Goal: Task Accomplishment & Management: Complete application form

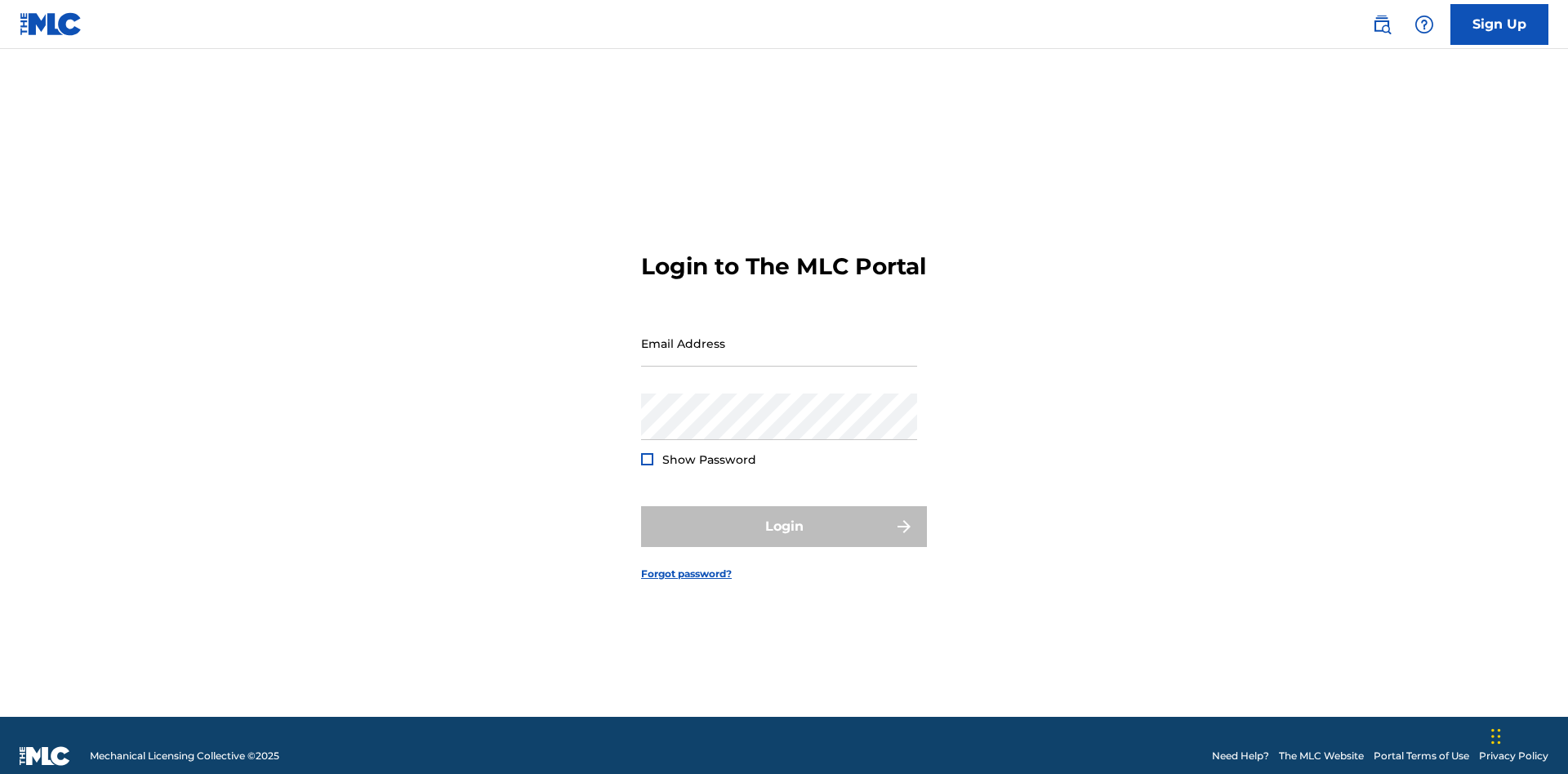
scroll to position [21, 0]
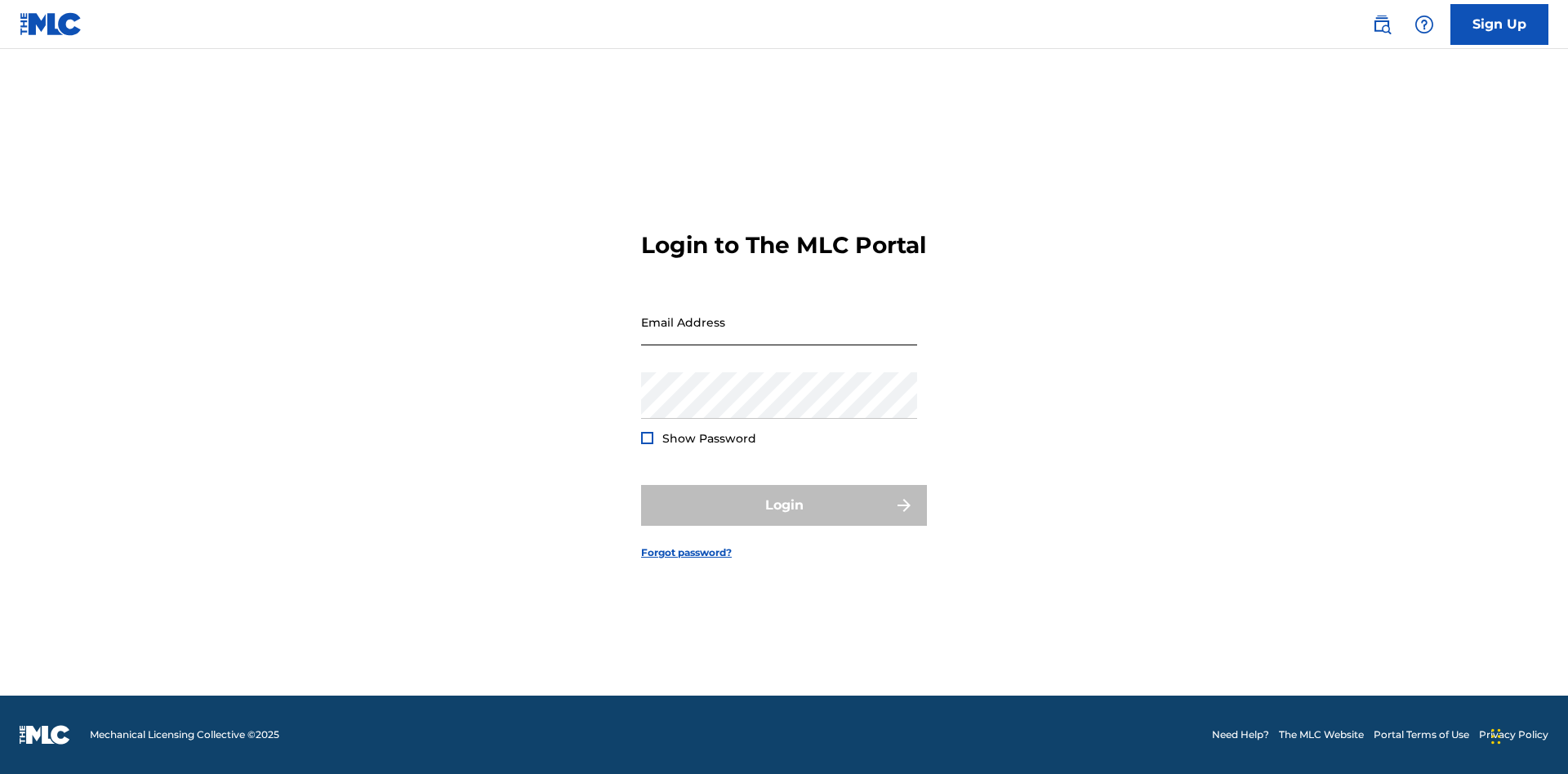
click at [779, 336] on input "Email Address" at bounding box center [779, 321] width 276 height 46
type input "[EMAIL_ADDRESS][DOMAIN_NAME]"
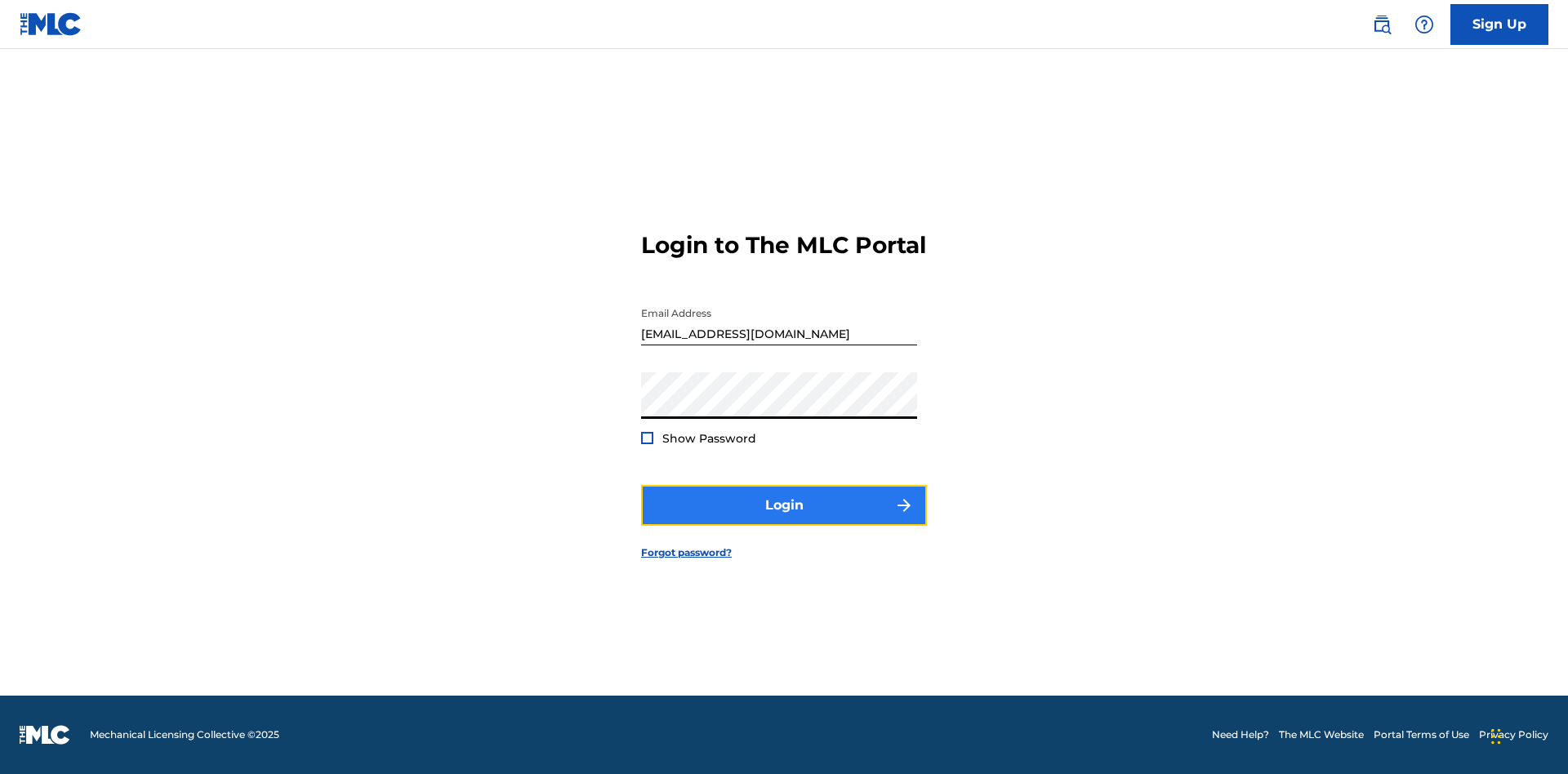
click at [784, 519] on button "Login" at bounding box center [784, 506] width 286 height 41
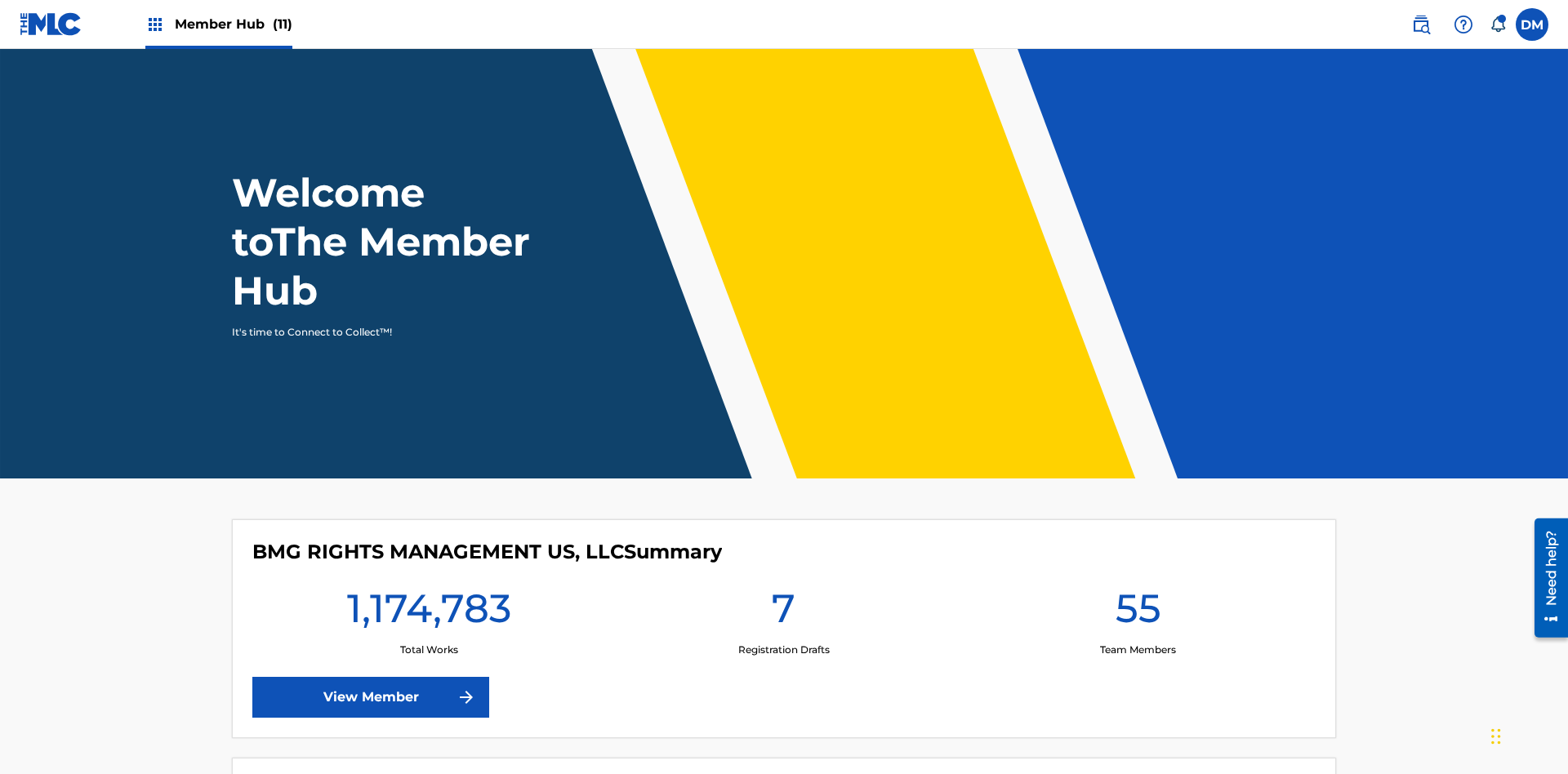
click at [218, 24] on span "Member Hub (11)" at bounding box center [234, 24] width 118 height 19
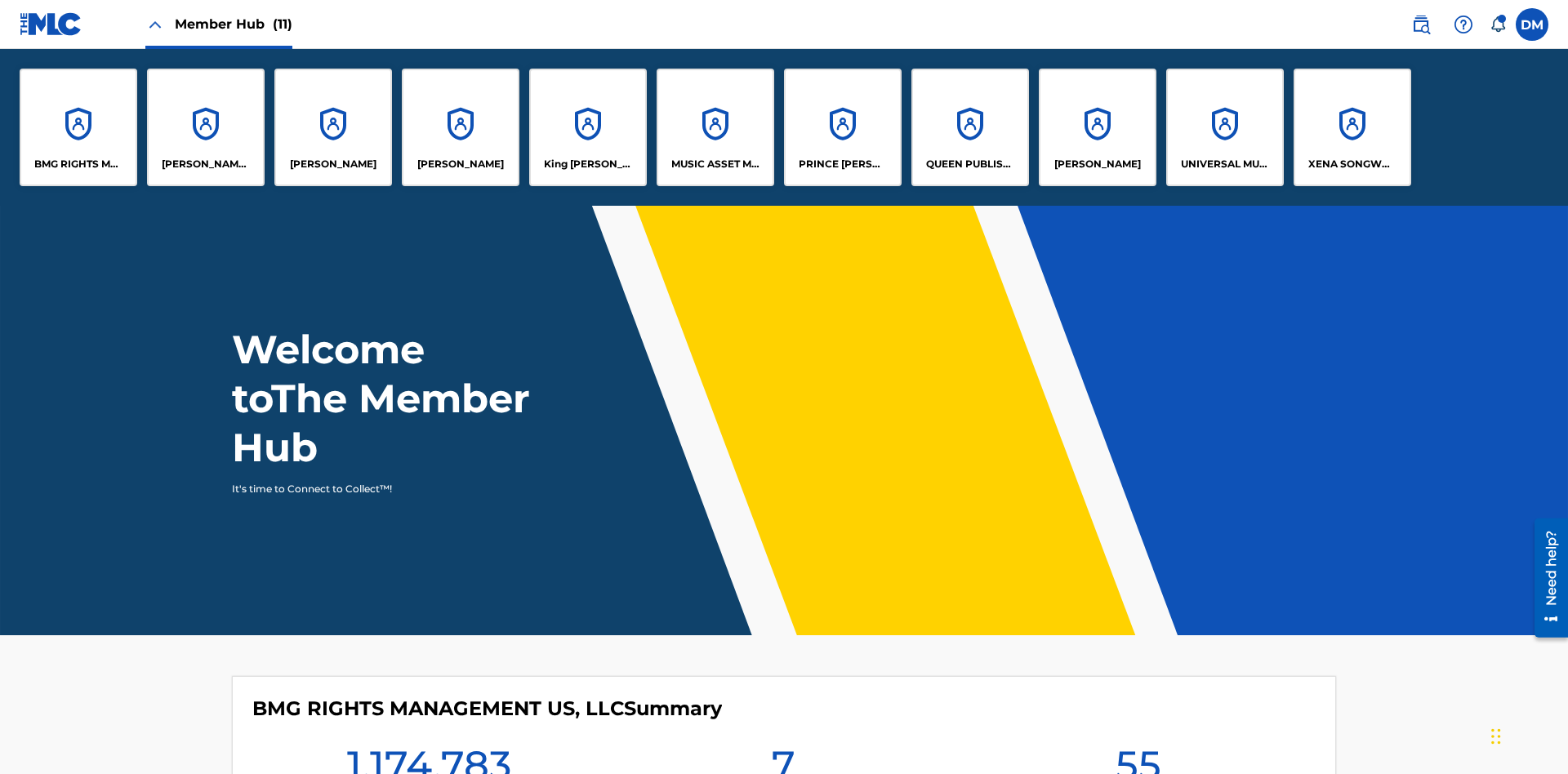
scroll to position [59, 0]
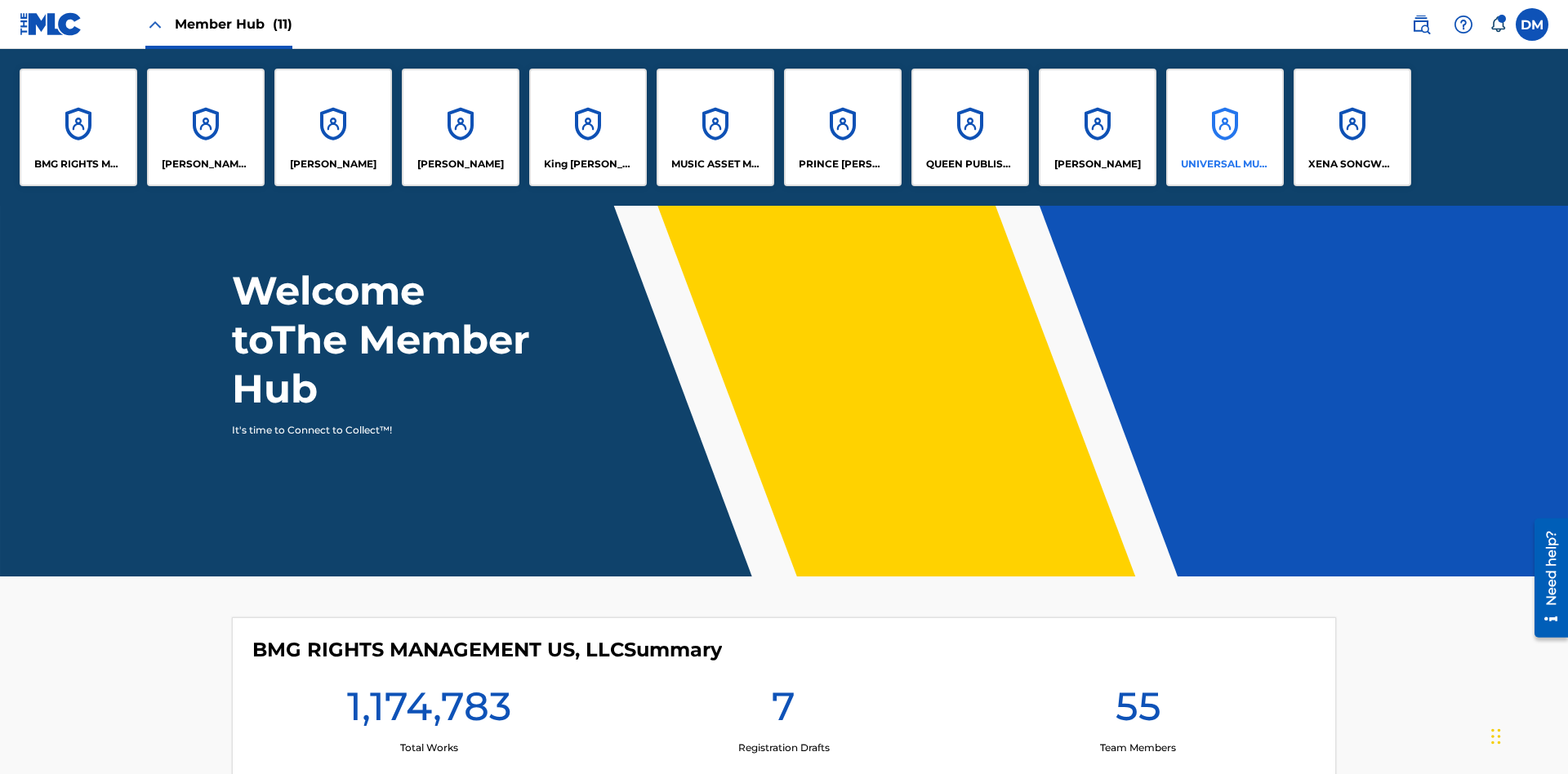
click at [1224, 164] on p "UNIVERSAL MUSIC PUB GROUP" at bounding box center [1226, 163] width 89 height 14
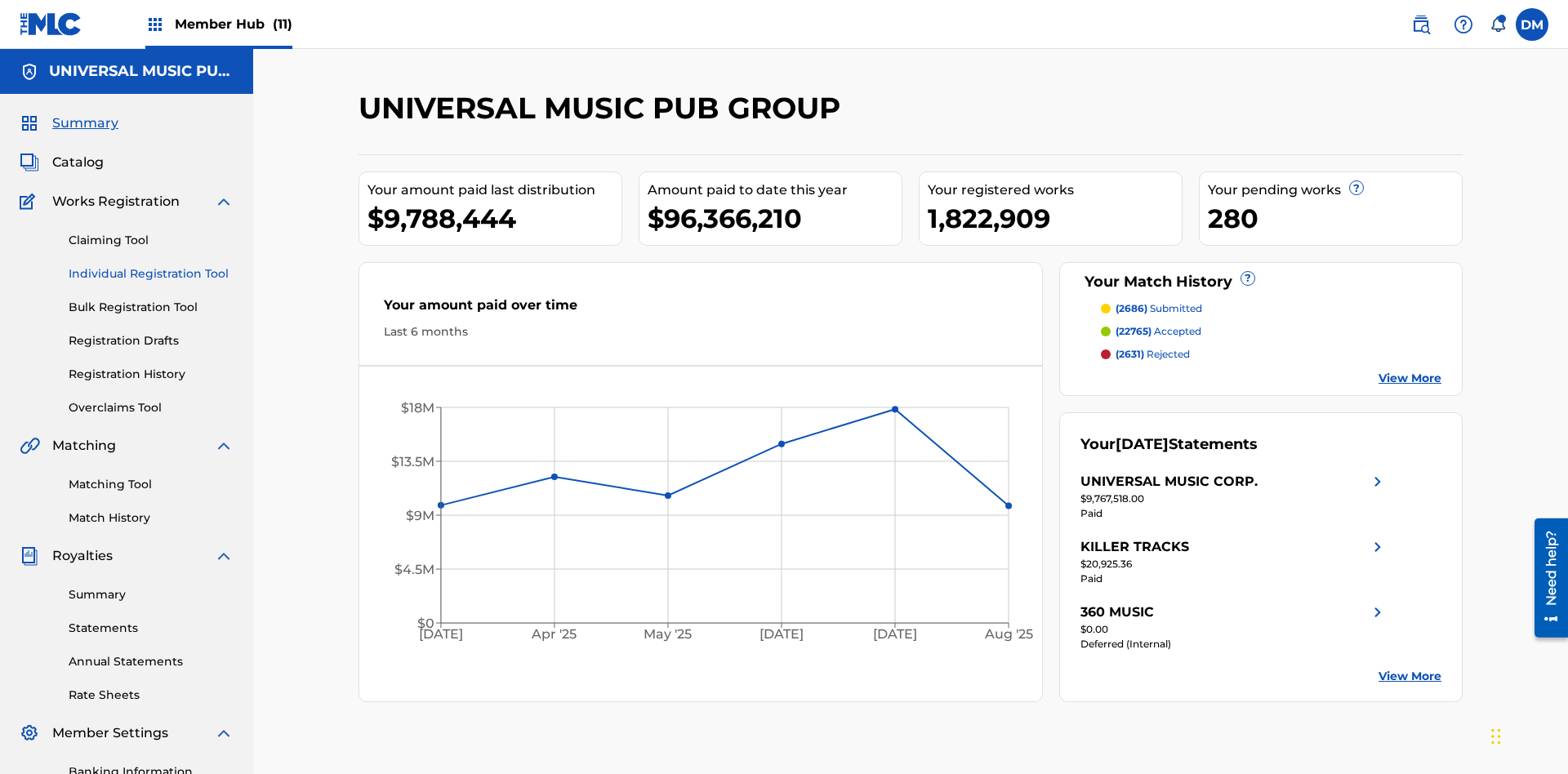
click at [151, 265] on link "Individual Registration Tool" at bounding box center [151, 273] width 165 height 17
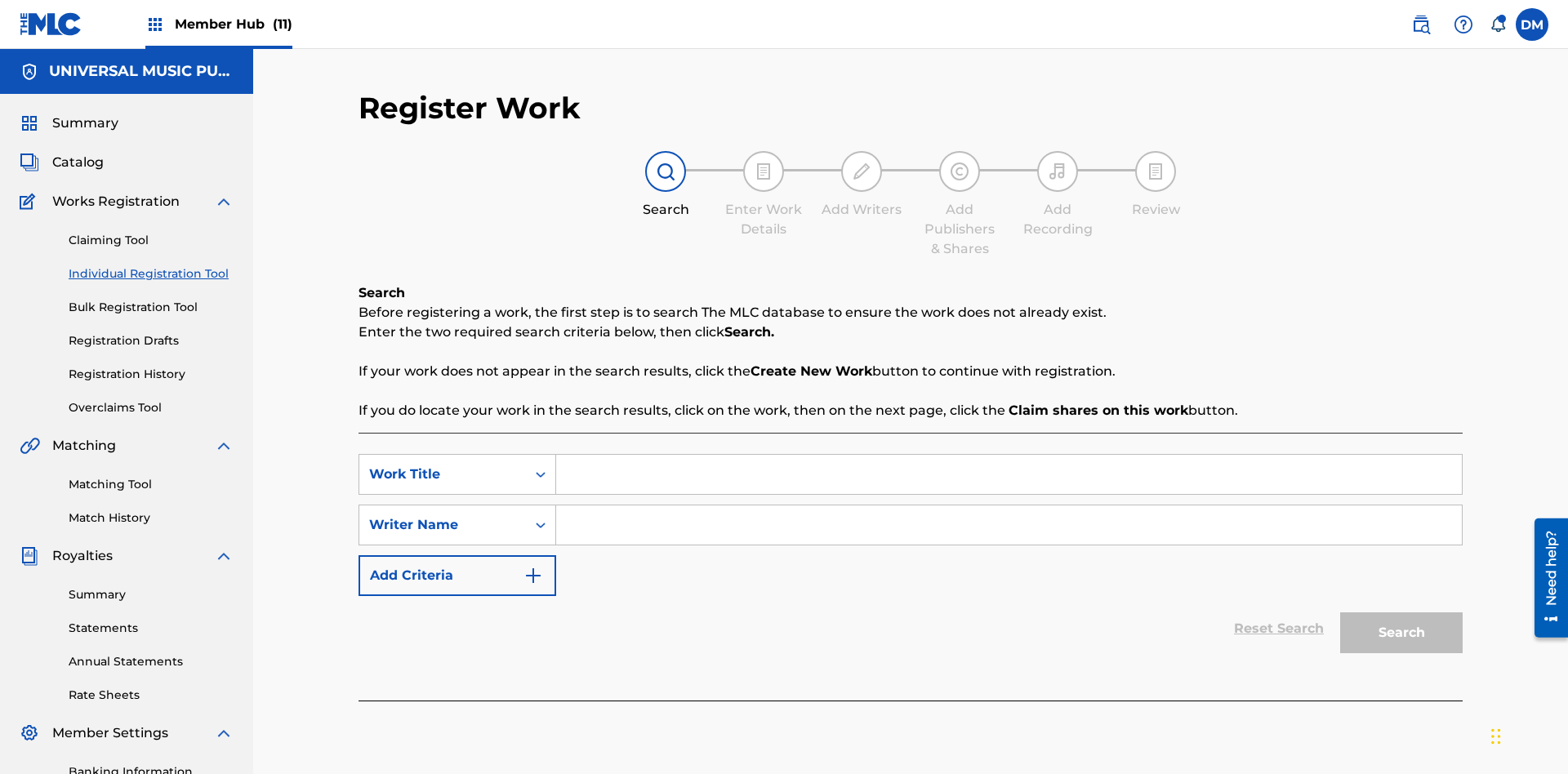
click at [1009, 455] on input "Search Form" at bounding box center [1009, 474] width 906 height 40
click at [1009, 506] on input "Search Form" at bounding box center [1009, 525] width 906 height 40
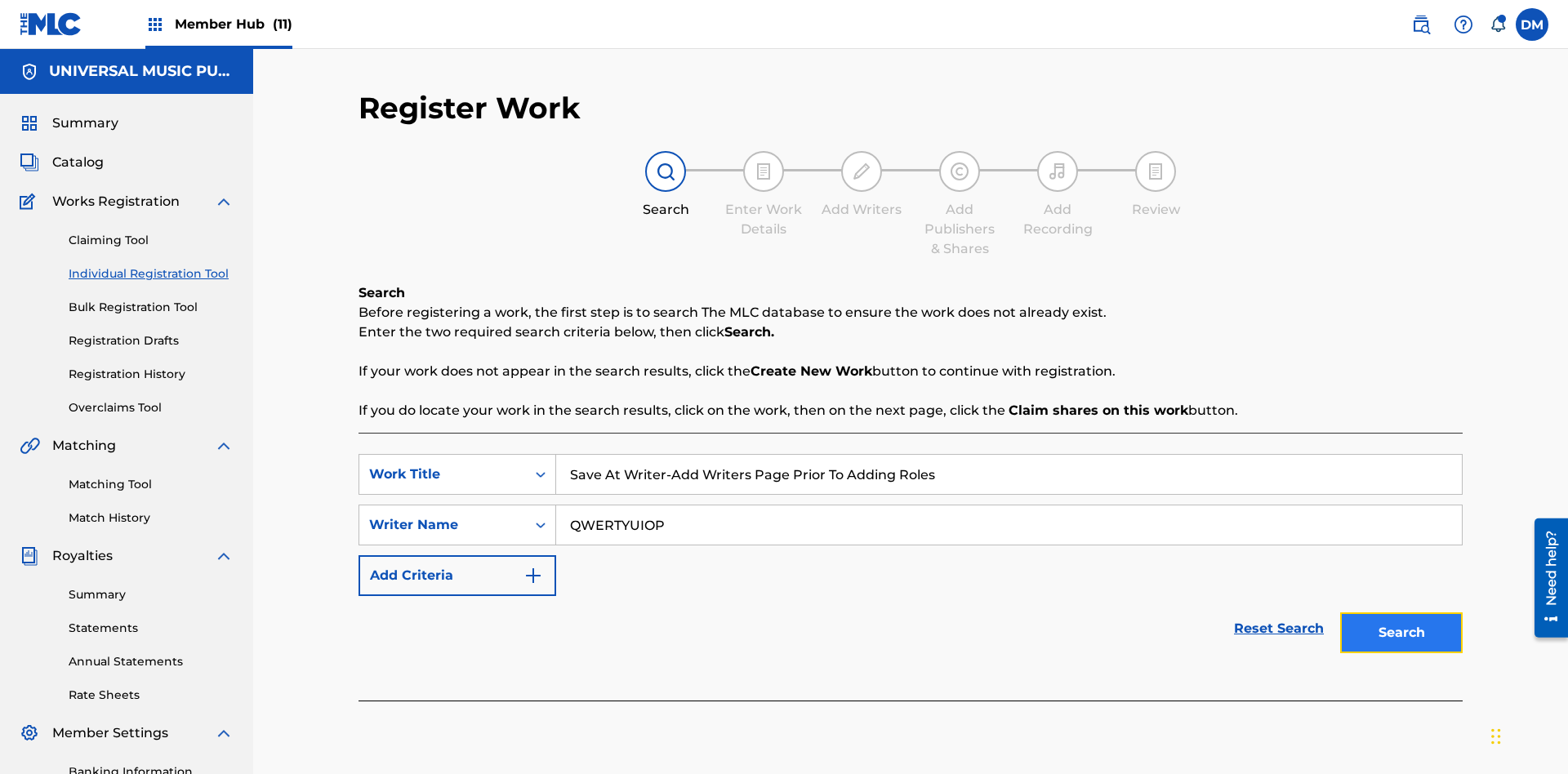
click at [1401, 612] on button "Search" at bounding box center [1401, 633] width 123 height 41
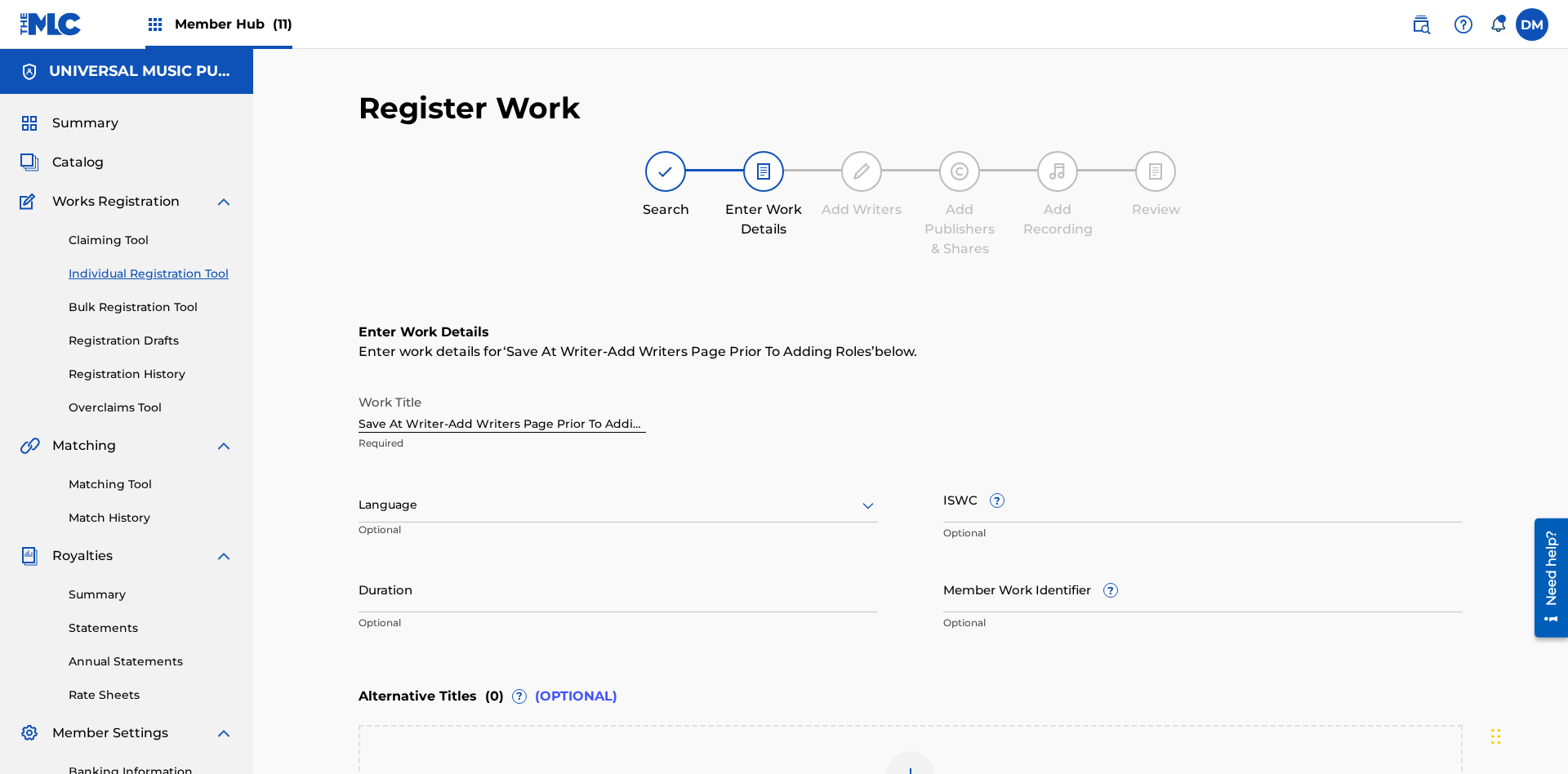
click at [618, 566] on input "Duration" at bounding box center [617, 589] width 519 height 46
click at [618, 566] on input "0" at bounding box center [617, 589] width 519 height 46
type input "00:00"
click at [868, 496] on icon at bounding box center [867, 505] width 19 height 19
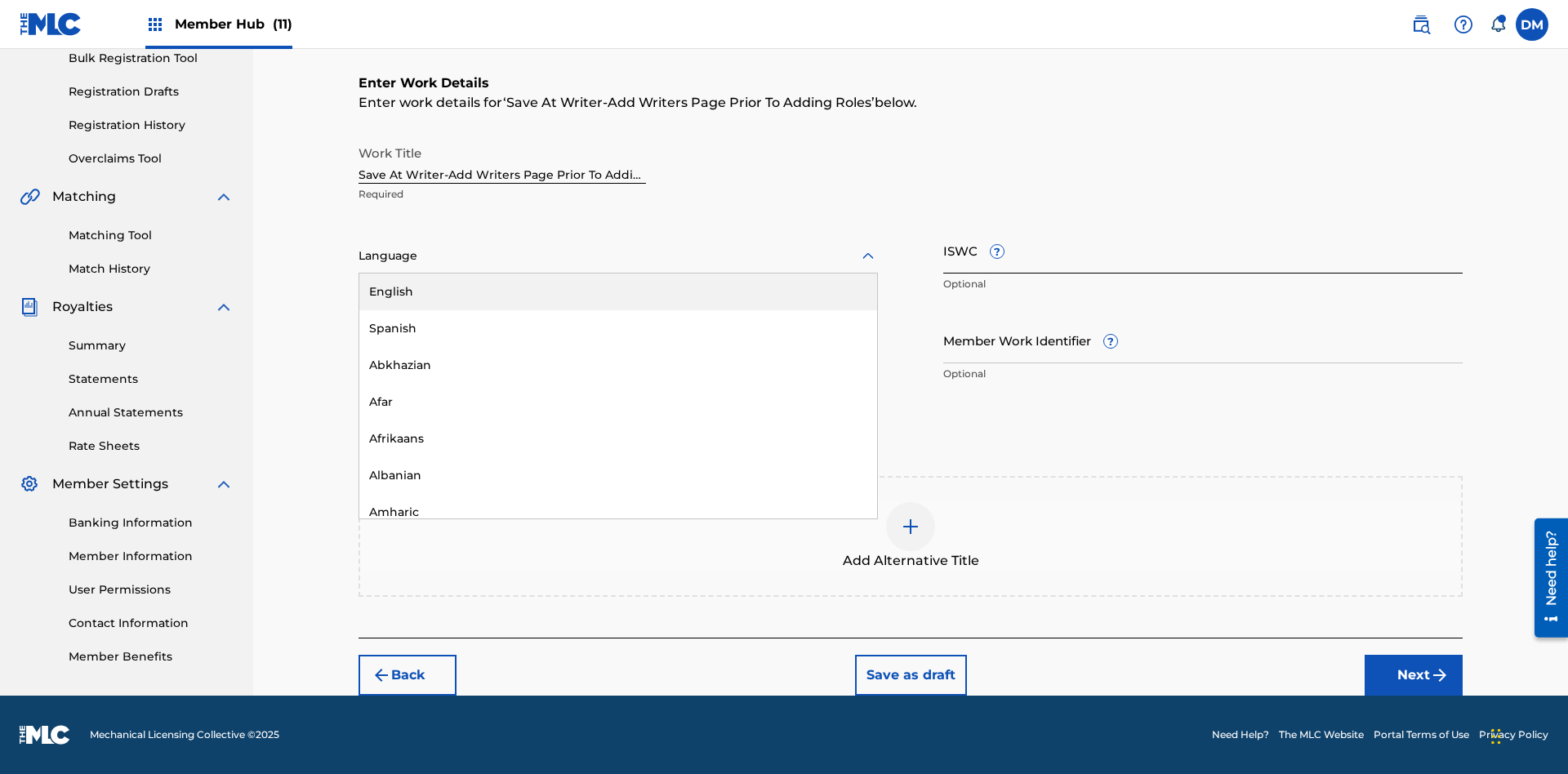
click at [618, 402] on div "Afar" at bounding box center [617, 402] width 517 height 37
click at [1203, 340] on input "Member Work Identifier ?" at bounding box center [1202, 340] width 519 height 46
type input "[PHONE_NUMBER]"
click at [1203, 250] on input "ISWC ?" at bounding box center [1202, 250] width 519 height 46
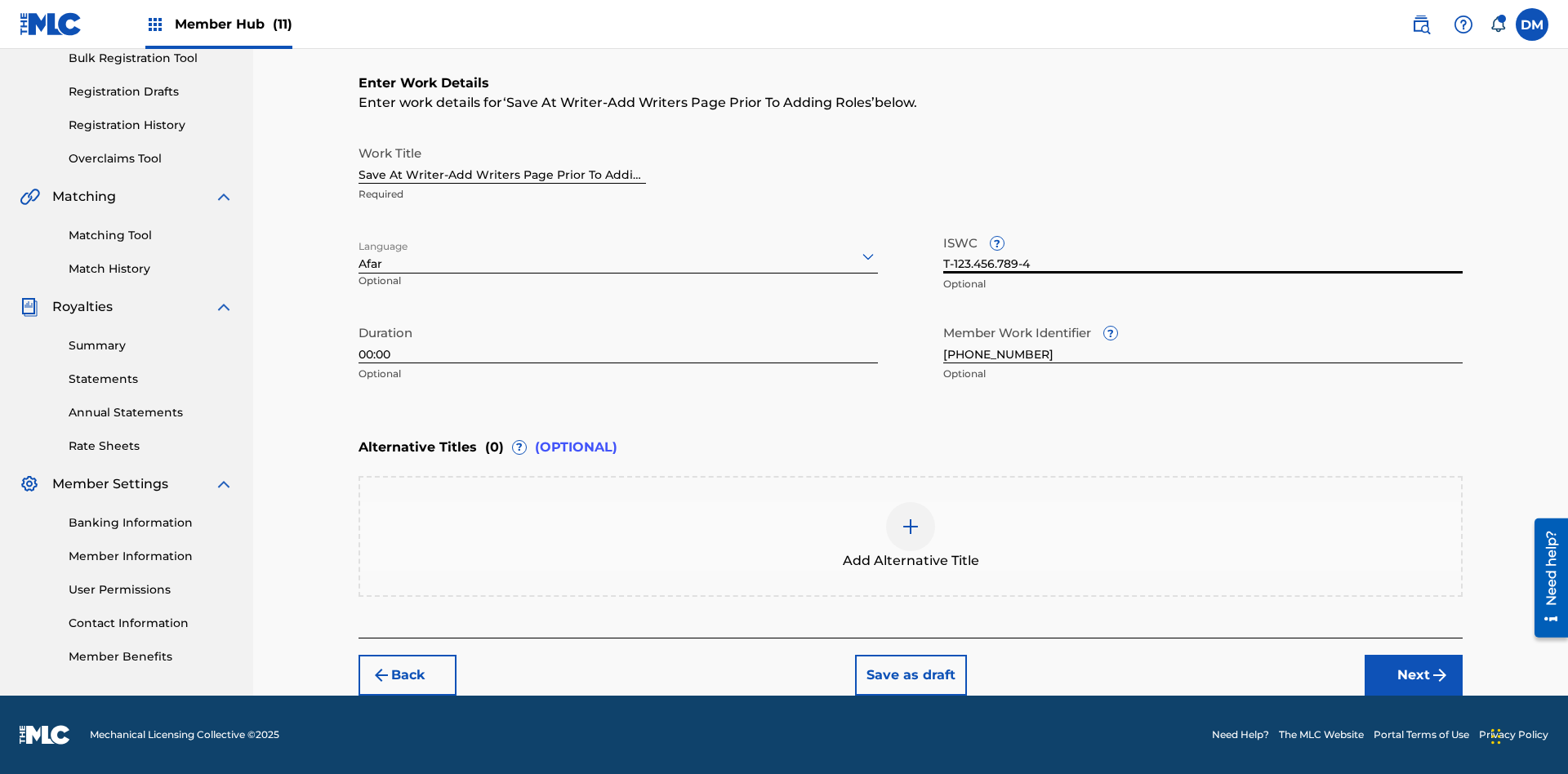
type input "T-123.456.789-4"
click at [910, 536] on img at bounding box center [910, 526] width 19 height 19
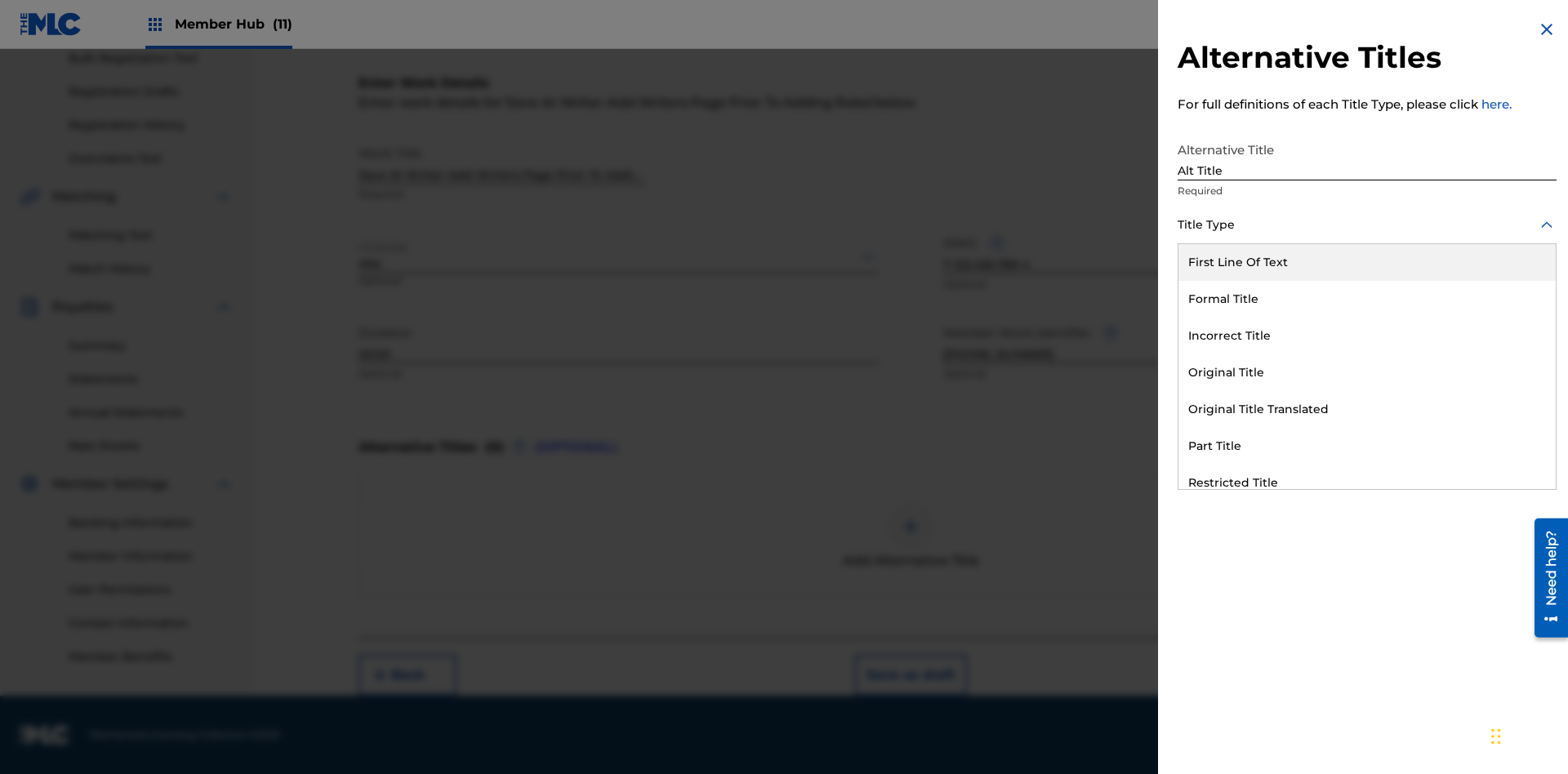
click at [1367, 373] on div "Original Title" at bounding box center [1367, 373] width 377 height 37
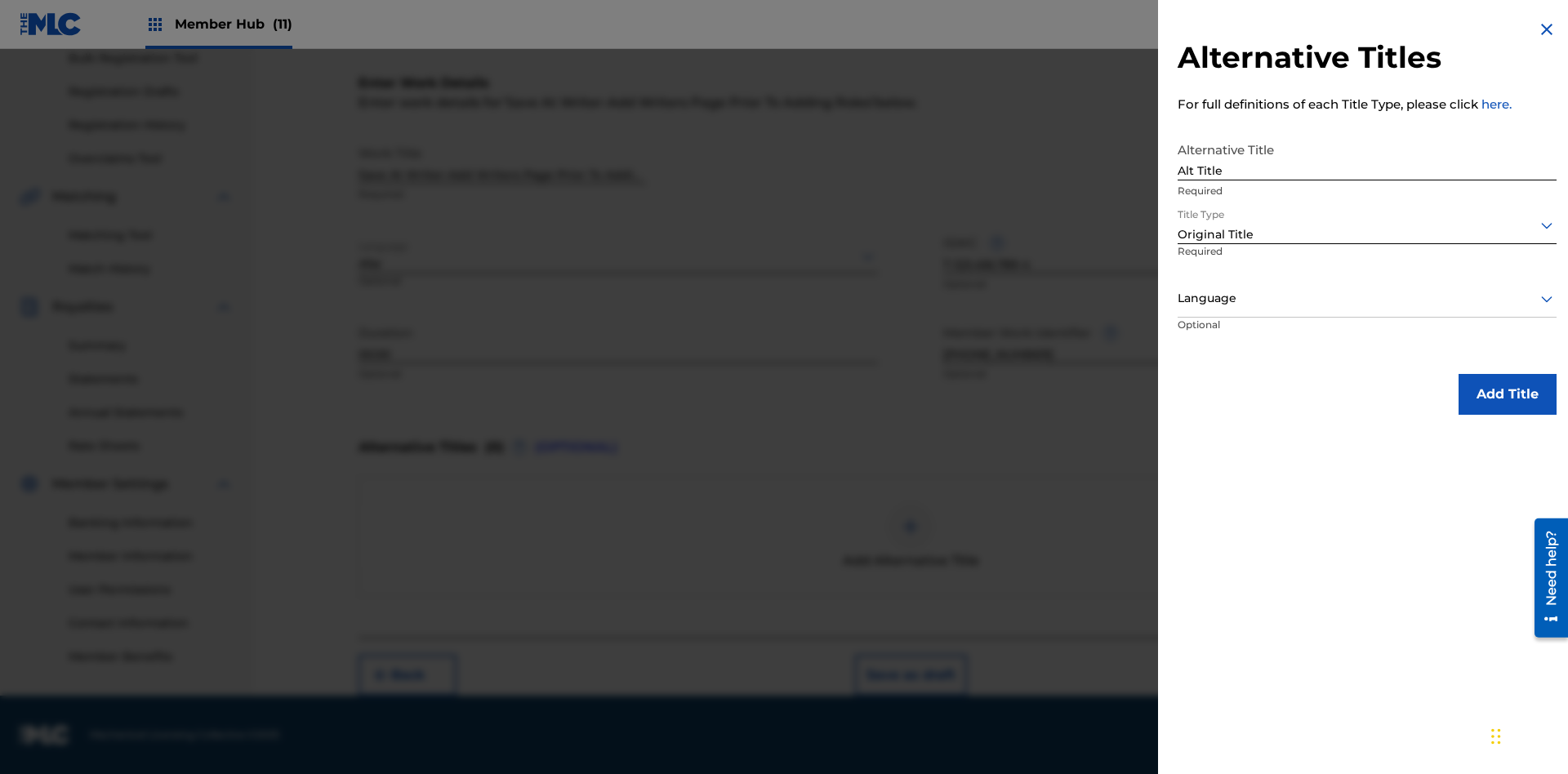
click at [1367, 298] on div at bounding box center [1367, 299] width 379 height 20
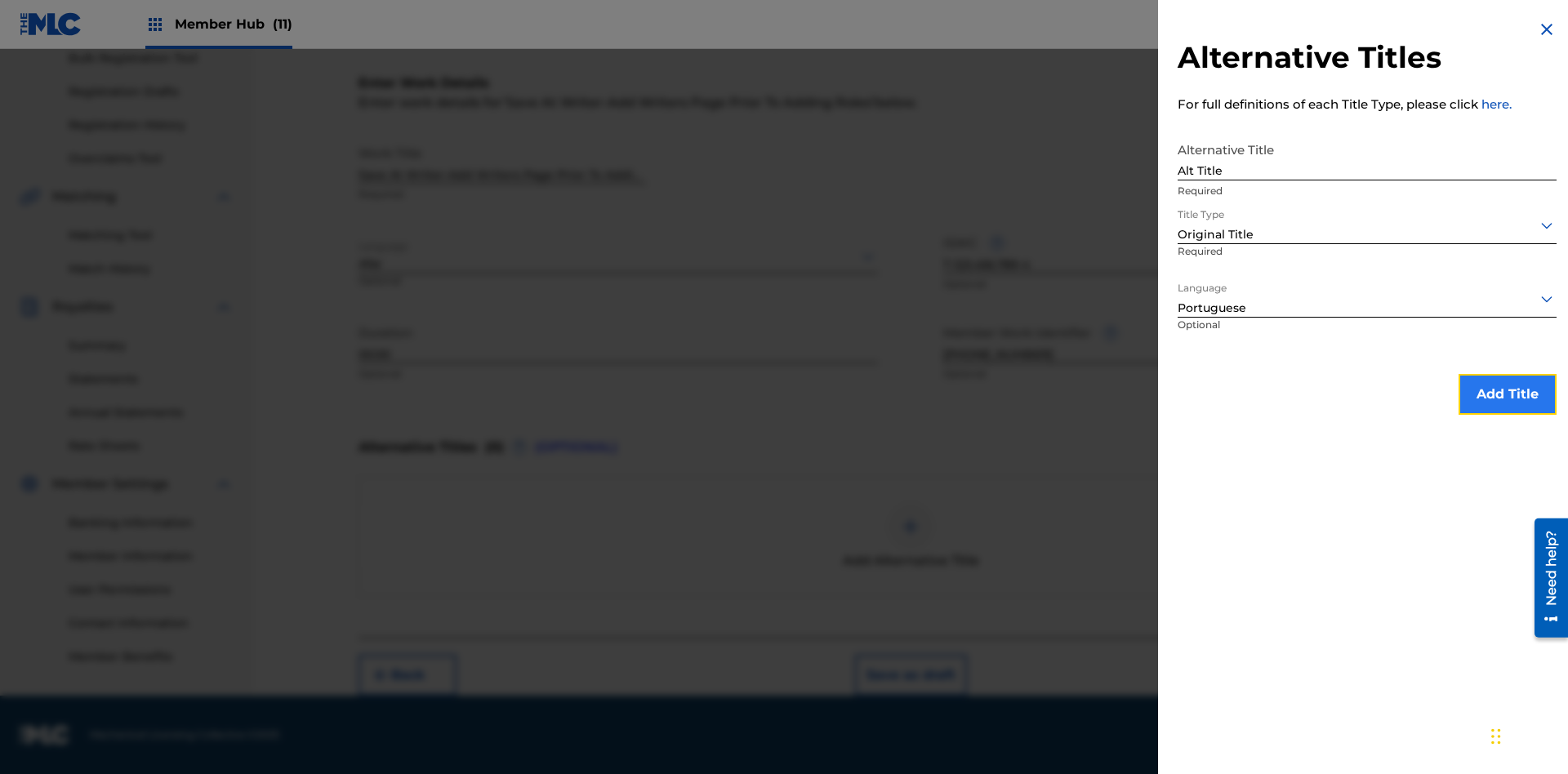
click at [1507, 394] on button "Add Title" at bounding box center [1507, 395] width 98 height 41
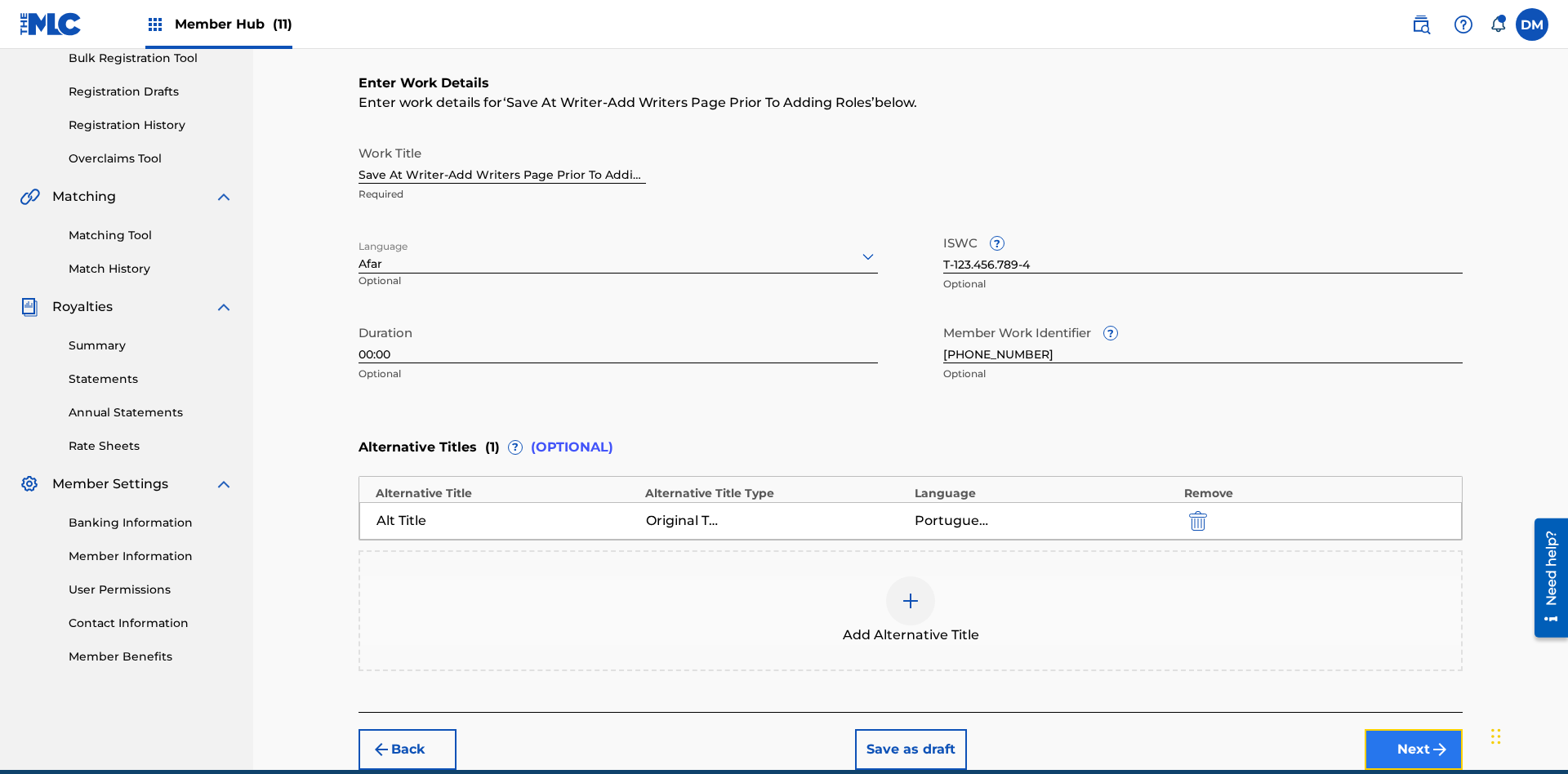
click at [1413, 729] on button "Next" at bounding box center [1413, 750] width 98 height 41
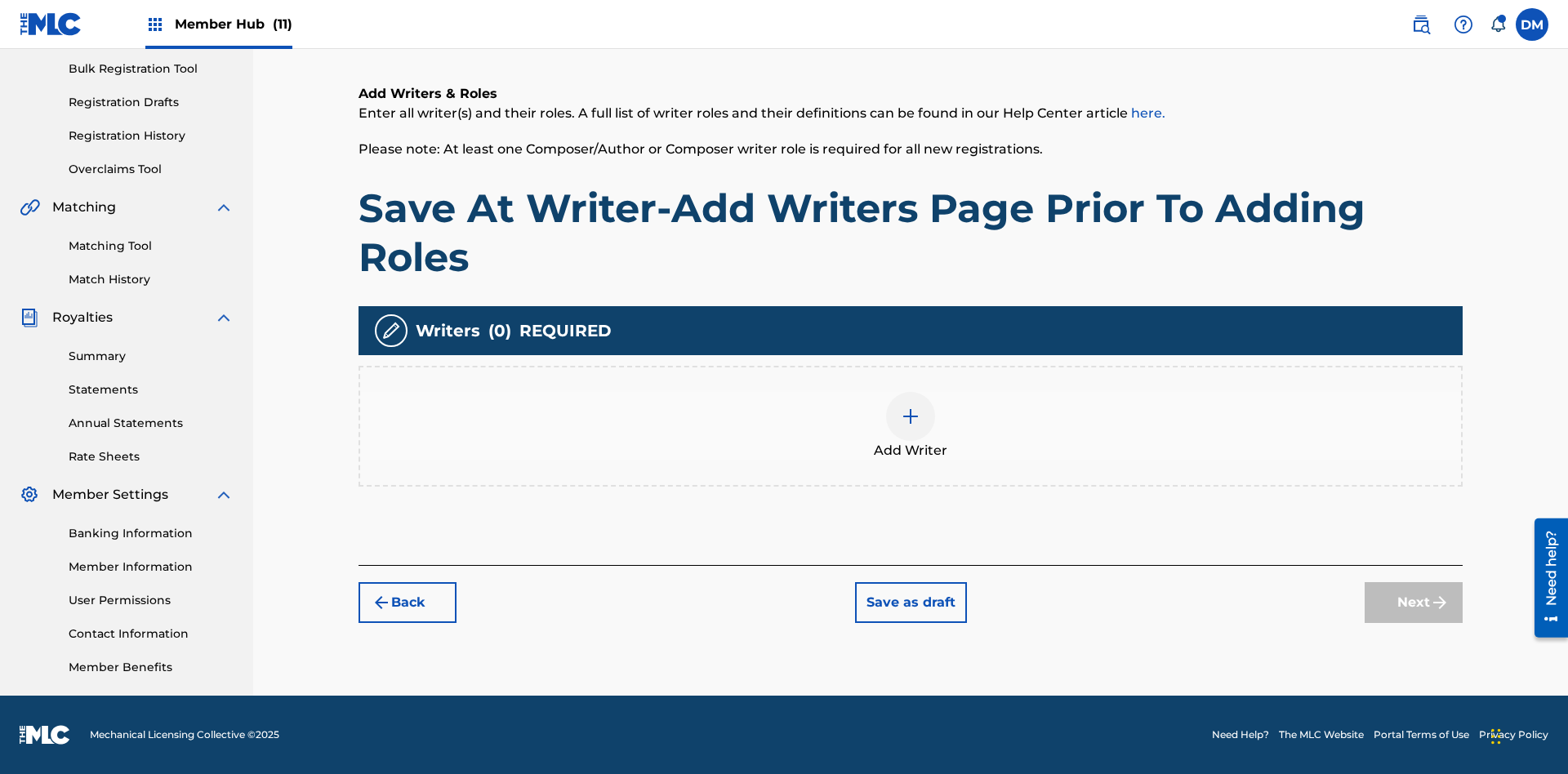
click at [910, 426] on img at bounding box center [910, 416] width 19 height 19
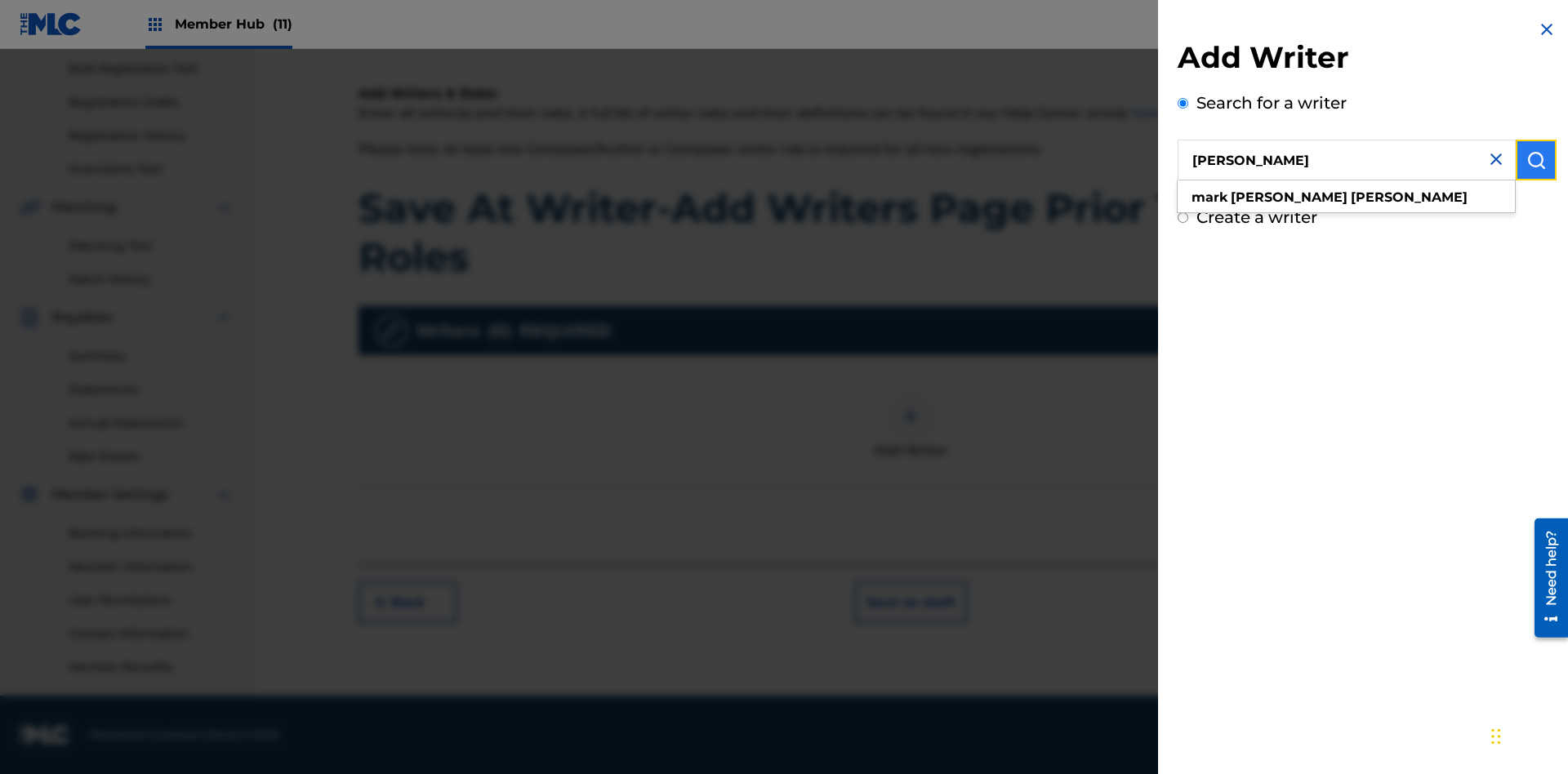
click at [1536, 160] on img "submit" at bounding box center [1535, 160] width 19 height 19
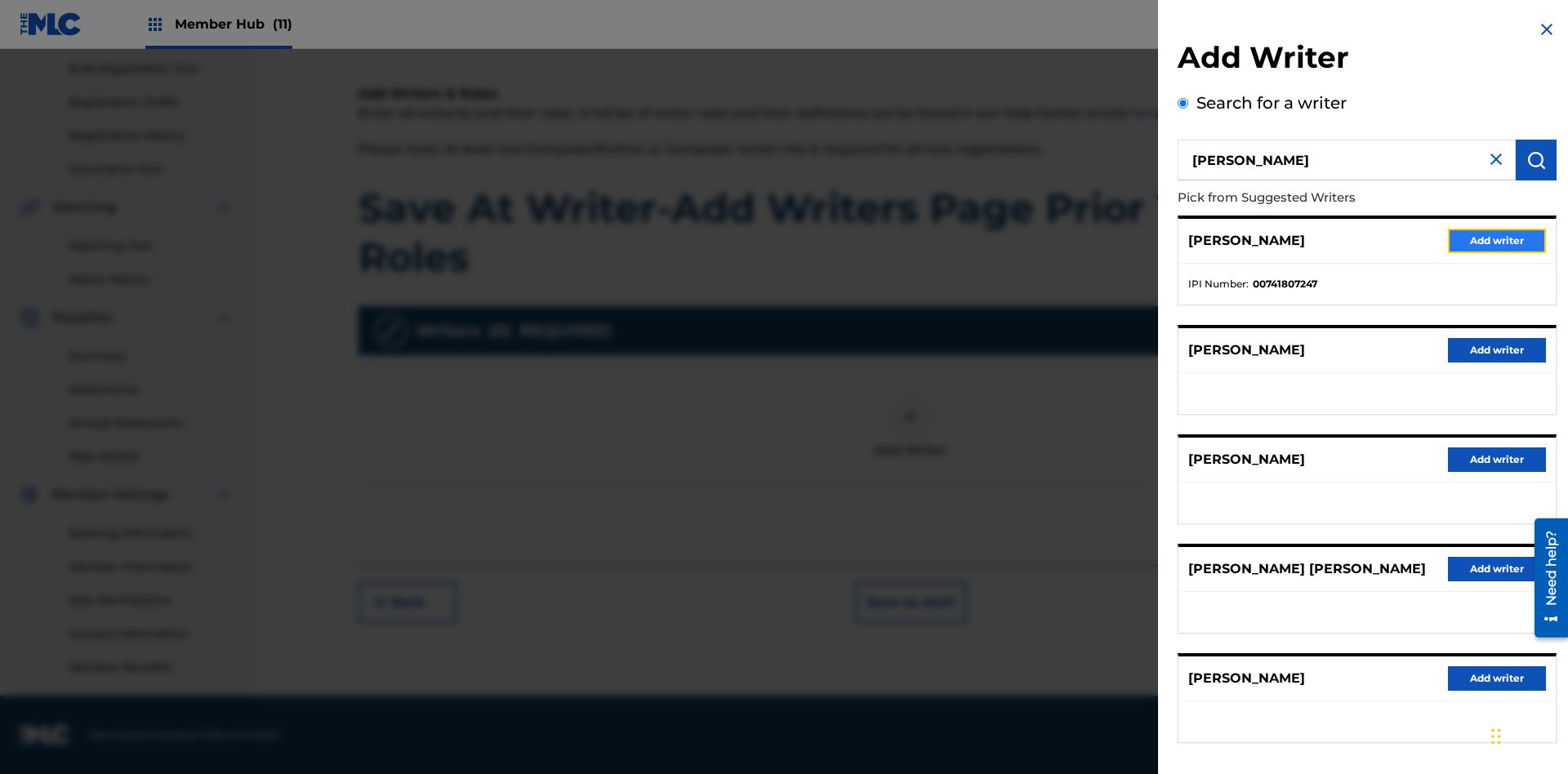
click at [1496, 240] on button "Add writer" at bounding box center [1496, 241] width 98 height 24
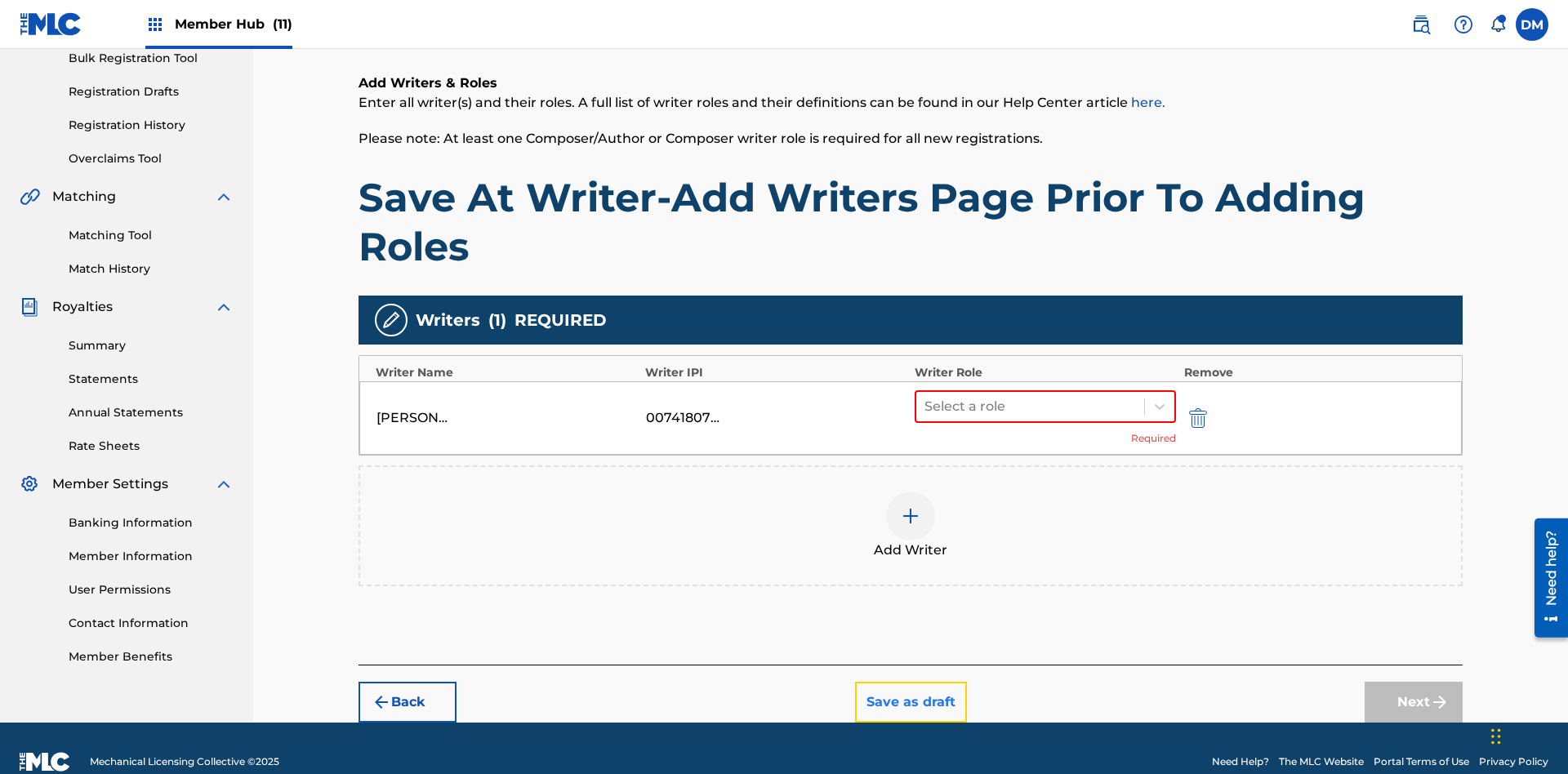
click at [909, 682] on button "Save as draft" at bounding box center [910, 702] width 112 height 41
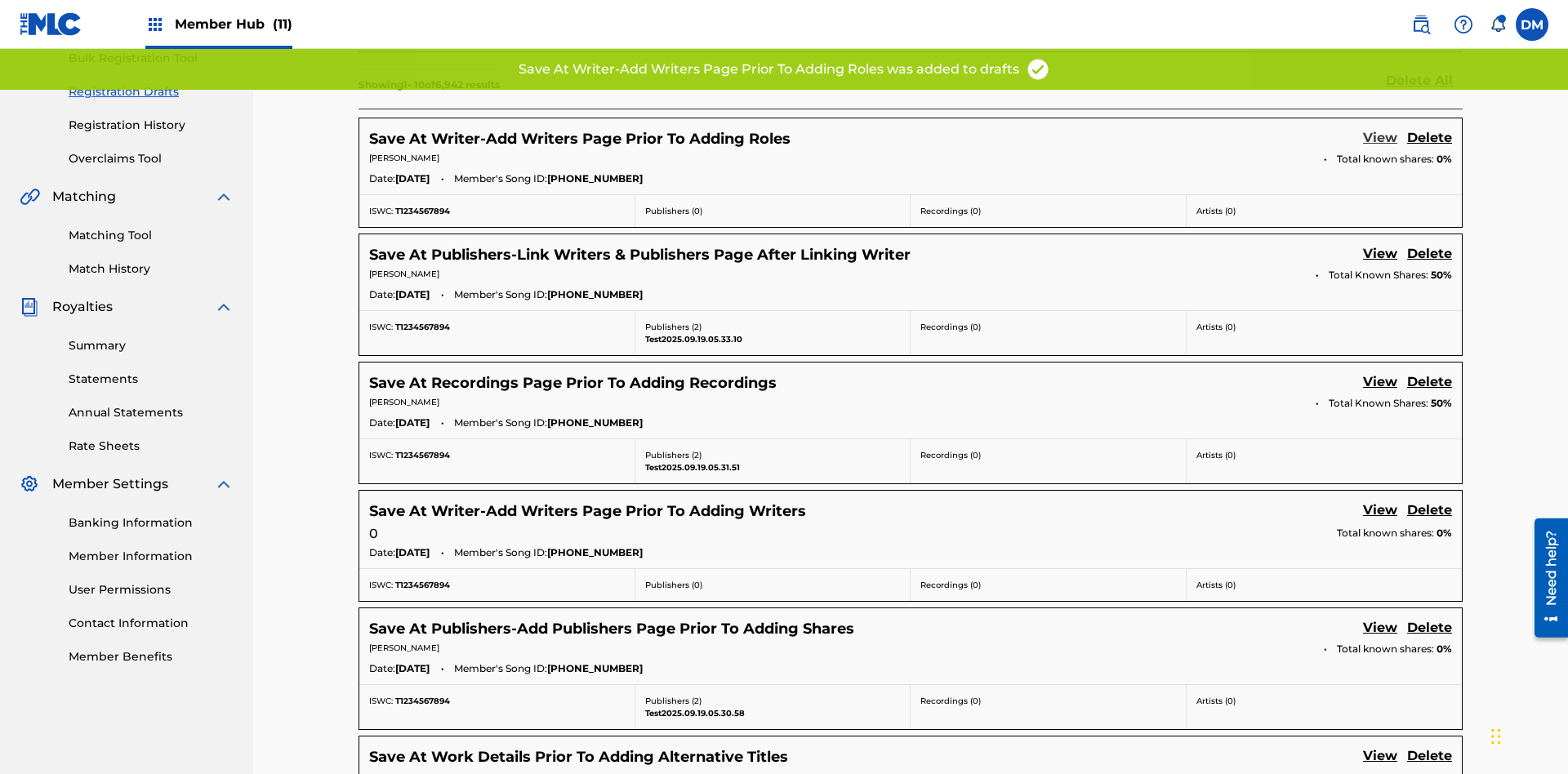
click at [1380, 128] on link "View" at bounding box center [1380, 139] width 34 height 22
